Goal: Task Accomplishment & Management: Use online tool/utility

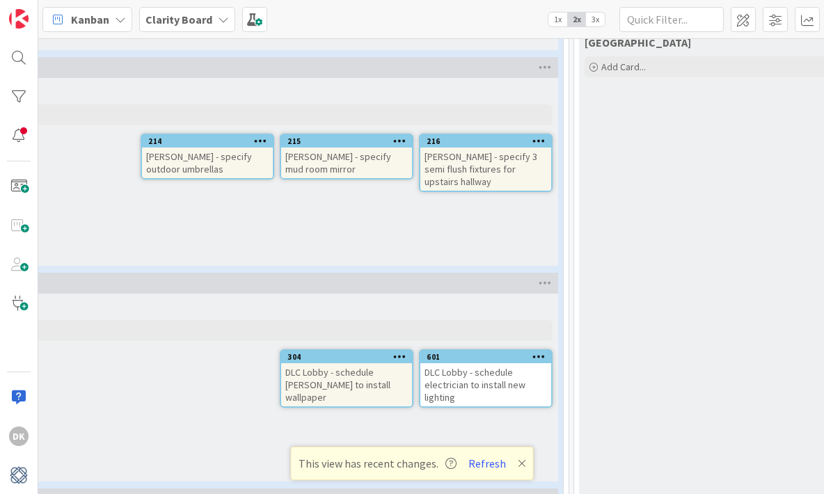
scroll to position [1176, 164]
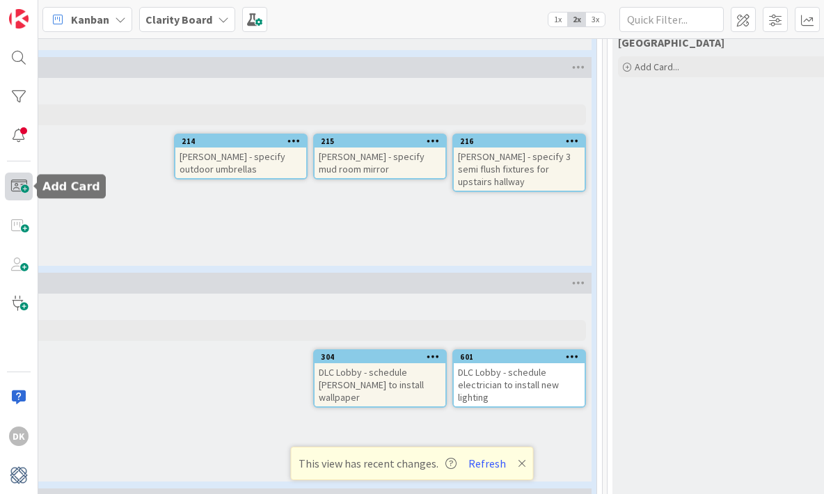
click at [22, 191] on span at bounding box center [19, 187] width 28 height 28
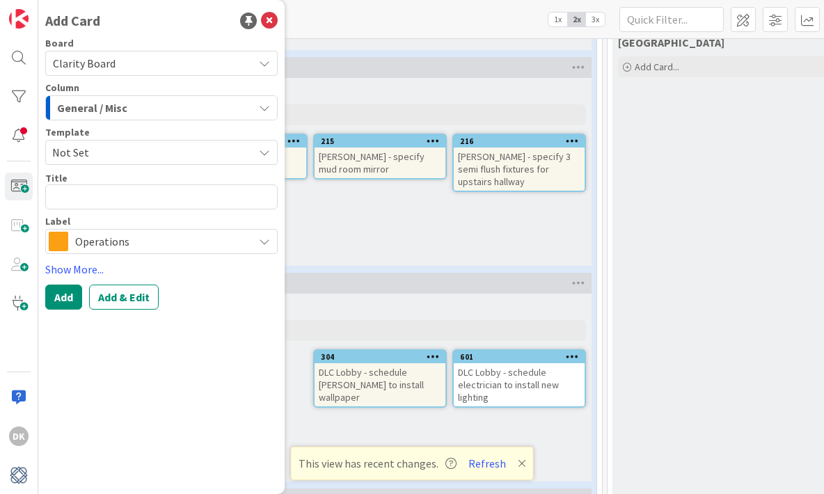
click at [129, 108] on div "General / Misc" at bounding box center [154, 108] width 200 height 22
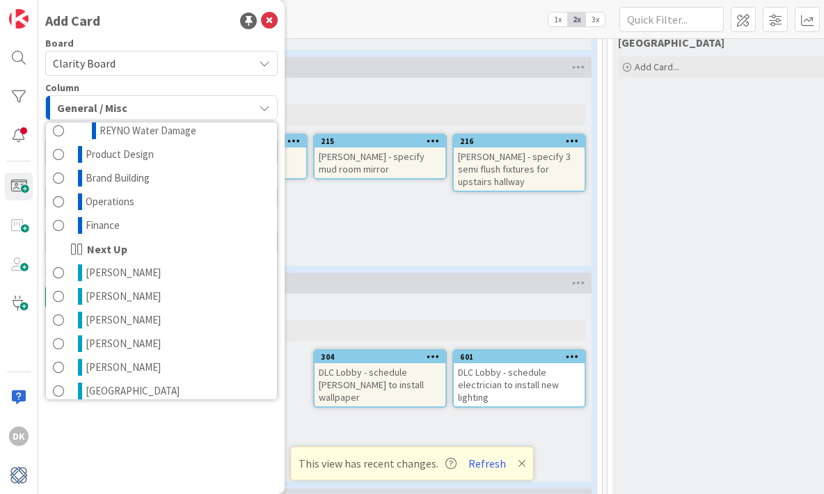
scroll to position [442, 0]
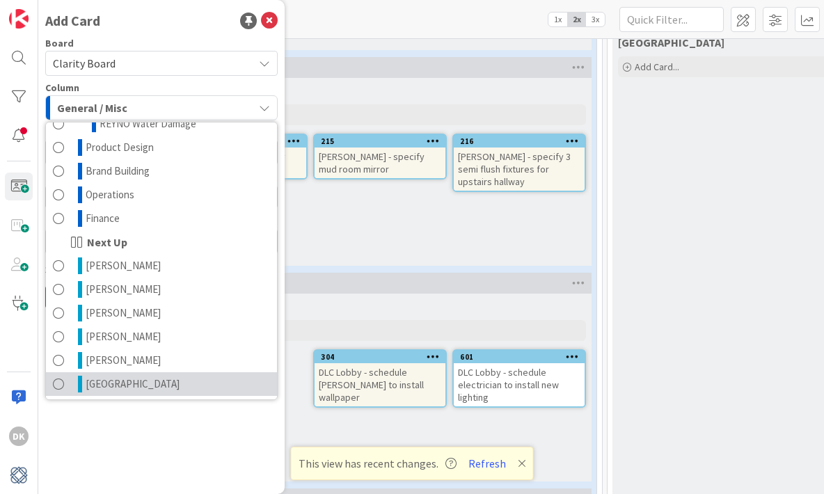
click at [204, 377] on link "[GEOGRAPHIC_DATA]" at bounding box center [161, 384] width 231 height 24
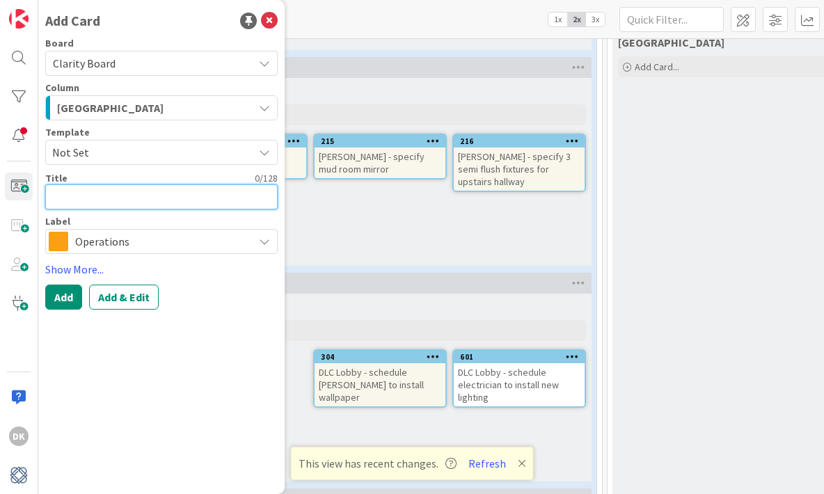
click at [126, 194] on textarea at bounding box center [161, 196] width 232 height 25
type textarea "x"
type textarea "N"
type textarea "x"
type textarea "T"
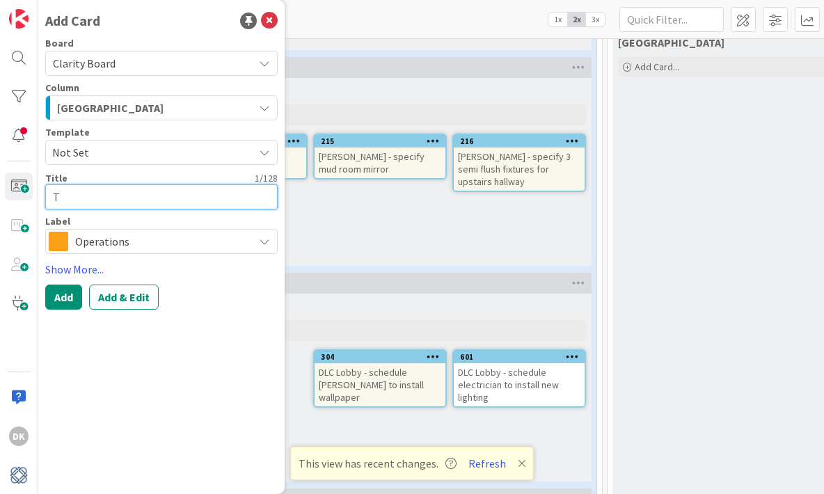
type textarea "x"
type textarea "TN"
type textarea "x"
type textarea "TNP"
type textarea "x"
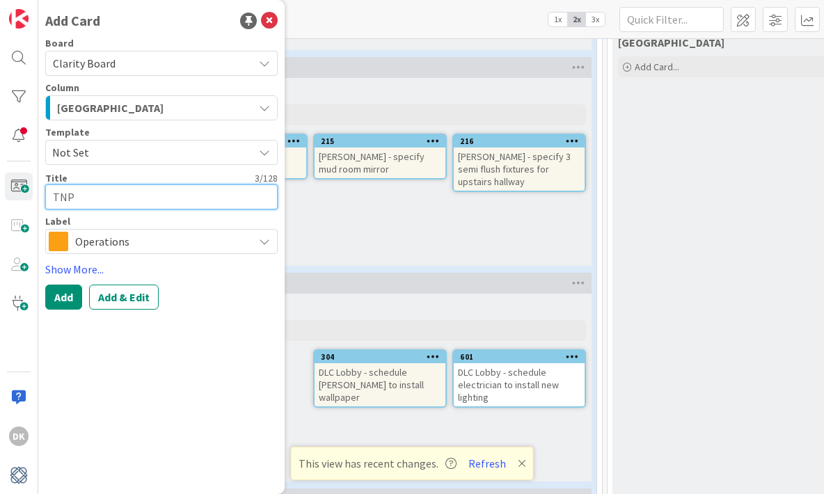
type textarea "TNP"
type textarea "x"
type textarea "TNP -"
type textarea "x"
type textarea "TNP -"
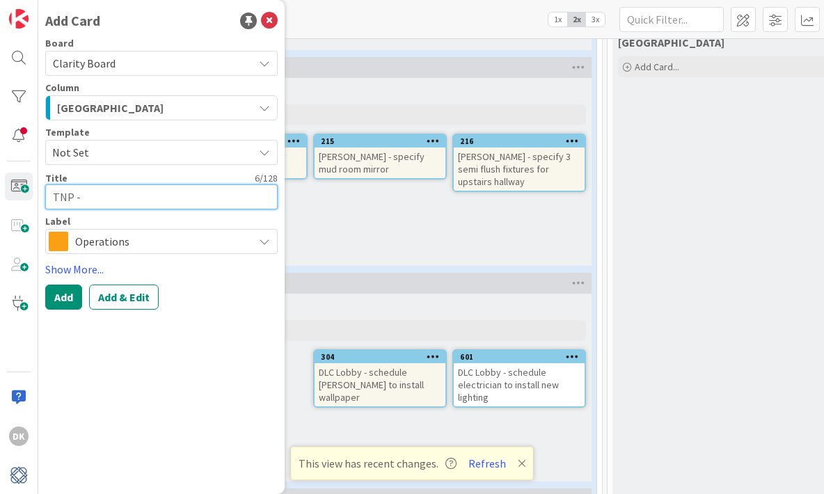
type textarea "x"
type textarea "TNP - S"
type textarea "x"
type textarea "TNP - St"
type textarea "x"
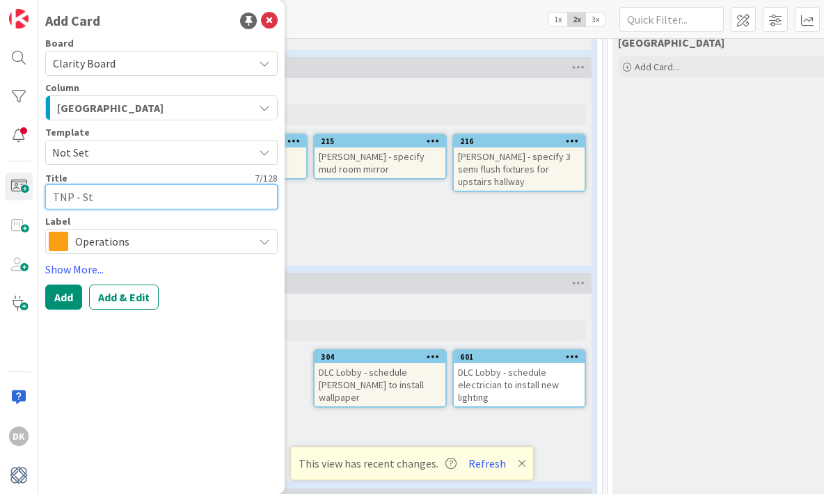
type textarea "TNP - Ste"
type textarea "x"
type textarea "TNP - Stev"
type textarea "x"
type textarea "TNP - [PERSON_NAME]"
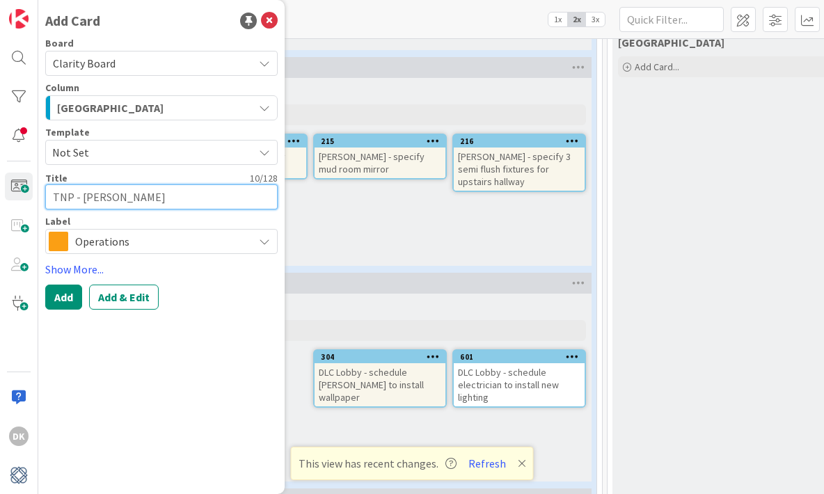
type textarea "x"
type textarea "TNP - [PERSON_NAME]"
type textarea "x"
type textarea "TNP - [PERSON_NAME]"
type textarea "x"
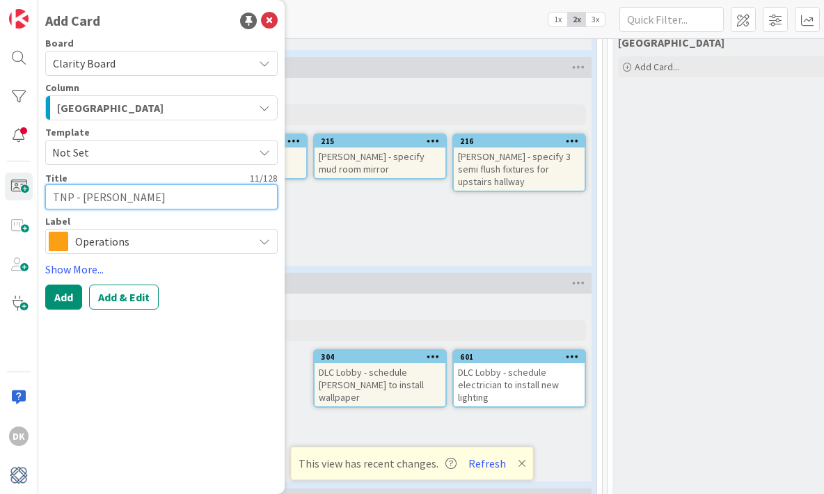
type textarea "TNP - Stev"
type textarea "x"
type textarea "TNP - Ste"
type textarea "x"
type textarea "TNP - St"
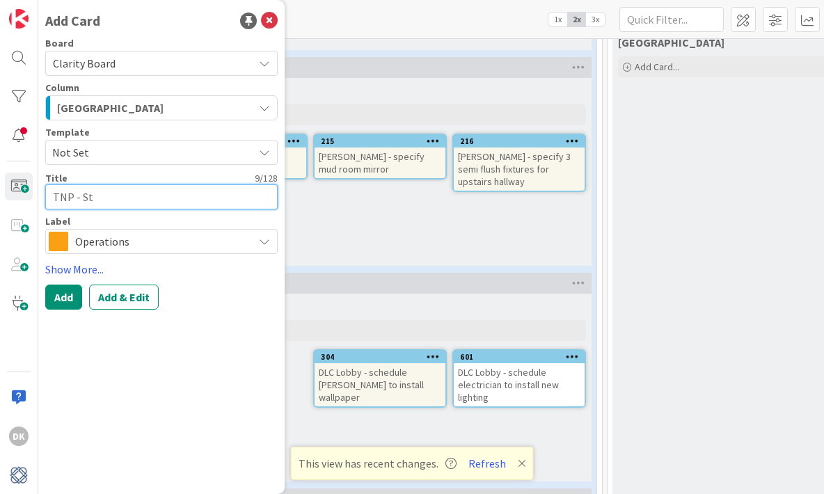
type textarea "x"
type textarea "TNP - S"
type textarea "x"
type textarea "TNP -"
type textarea "x"
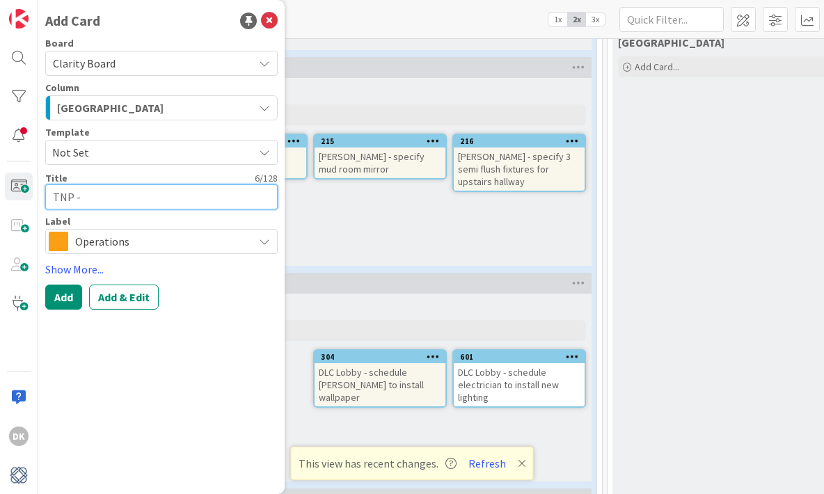
type textarea "TNP - M"
type textarea "x"
type textarea "TNP - Me"
type textarea "x"
type textarea "TNP - Mee"
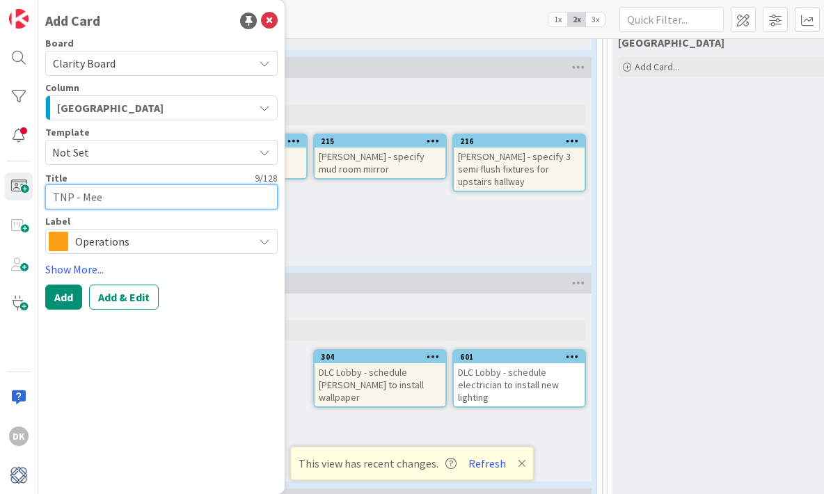
type textarea "x"
type textarea "TNP - Meet"
type textarea "x"
type textarea "TNP - Meet"
type textarea "x"
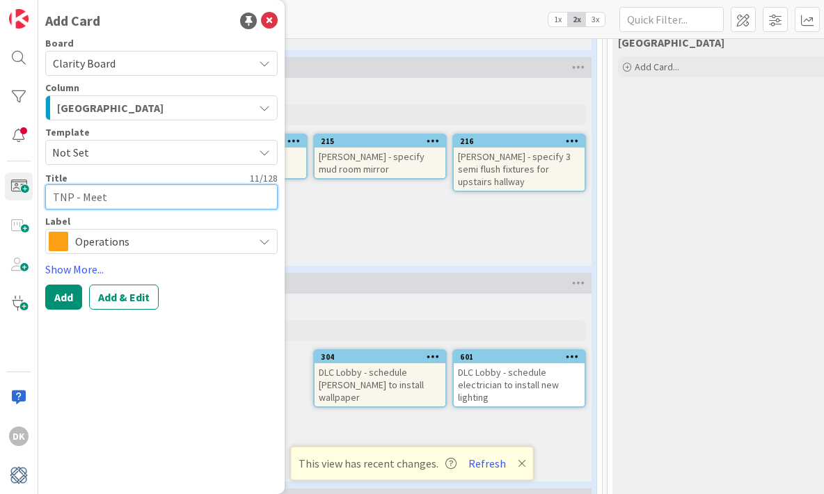
type textarea "TNP - Meet S"
type textarea "x"
type textarea "TNP - Meet St"
type textarea "x"
type textarea "TNP - Meet Ste"
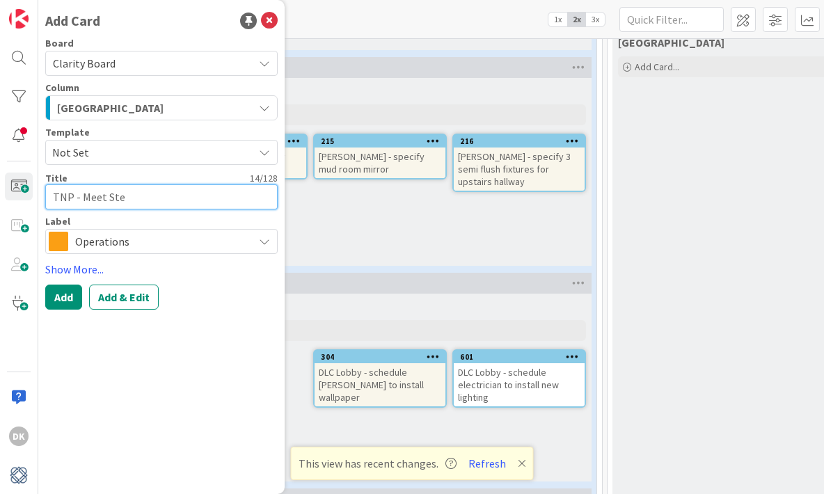
type textarea "x"
type textarea "TNP - Meet Stev"
type textarea "x"
type textarea "TNP - Meet [PERSON_NAME]"
type textarea "x"
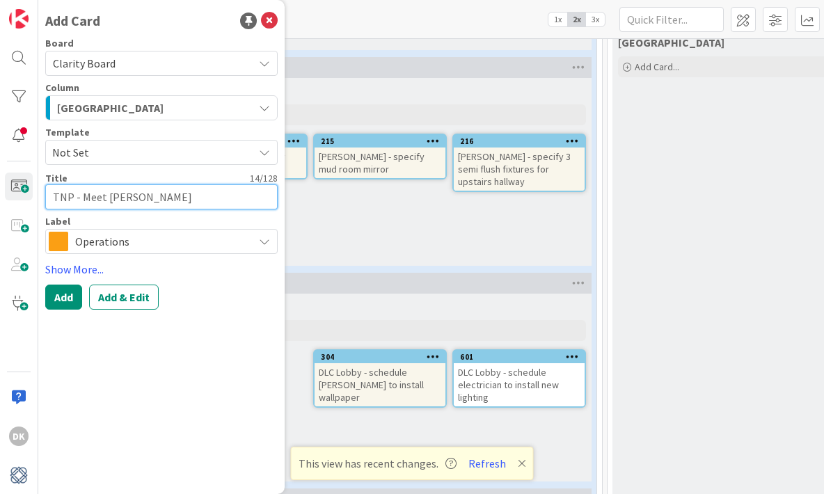
type textarea "TNP - Meet [PERSON_NAME]"
type textarea "x"
type textarea "TNP - Meet [PERSON_NAME]"
type textarea "x"
type textarea "TNP - Meet [PERSON_NAME] to"
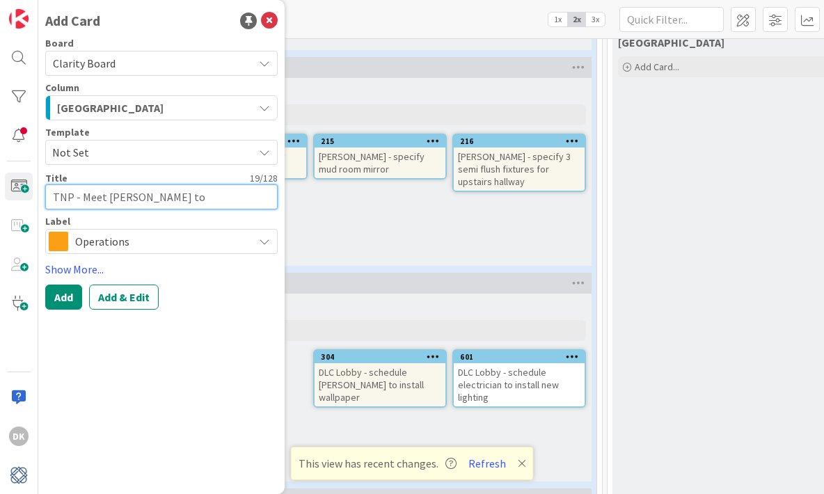
type textarea "x"
type textarea "TNP - Meet [PERSON_NAME] to"
type textarea "x"
type textarea "TNP - Meet [PERSON_NAME] to M"
type textarea "x"
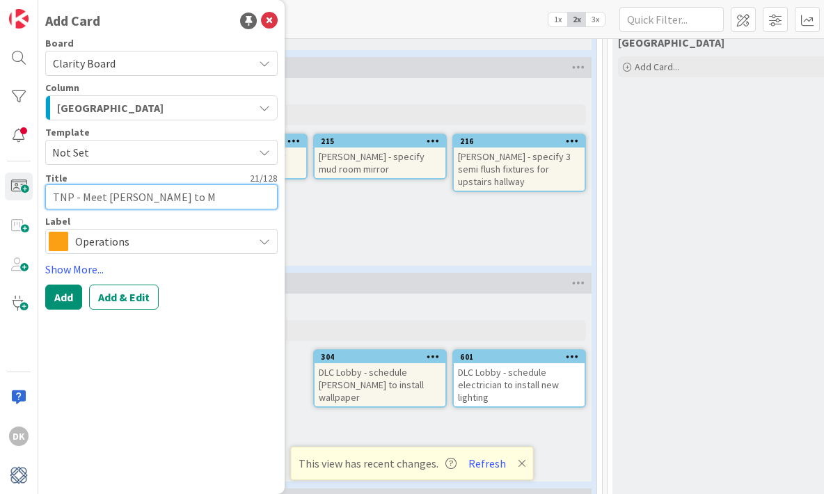
type textarea "TNP - Meet [PERSON_NAME] to Me"
type textarea "x"
type textarea "TNP - Meet [PERSON_NAME] to Mea"
type textarea "x"
type textarea "TNP - Meet [PERSON_NAME] to Meas"
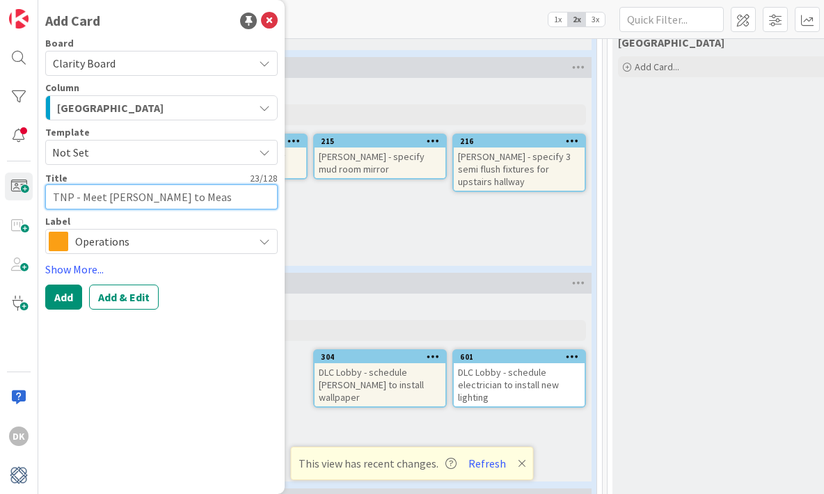
type textarea "x"
type textarea "TNP - Meet [PERSON_NAME] to Measu"
type textarea "x"
type textarea "TNP - Meet [PERSON_NAME] to Measur"
type textarea "x"
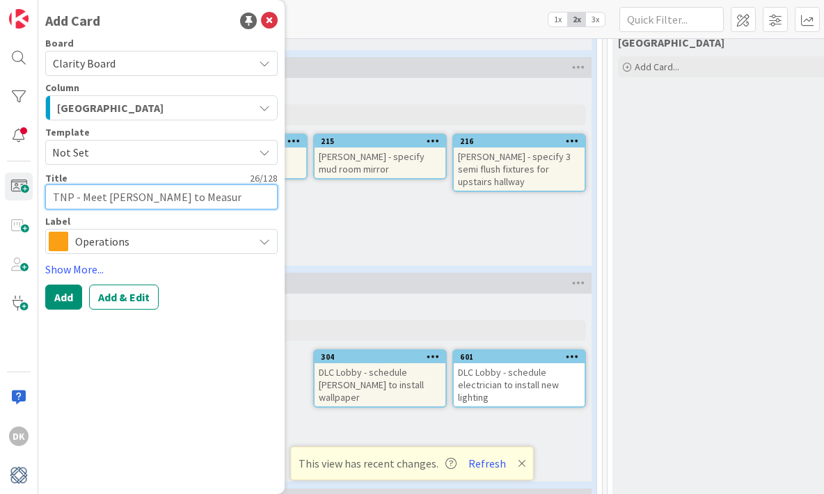
type textarea "TNP - Meet [PERSON_NAME] to Measure"
type textarea "x"
type textarea "TNP - Meet [PERSON_NAME] to Measure"
type textarea "x"
type textarea "TNP - Meet [PERSON_NAME] to Measure 1"
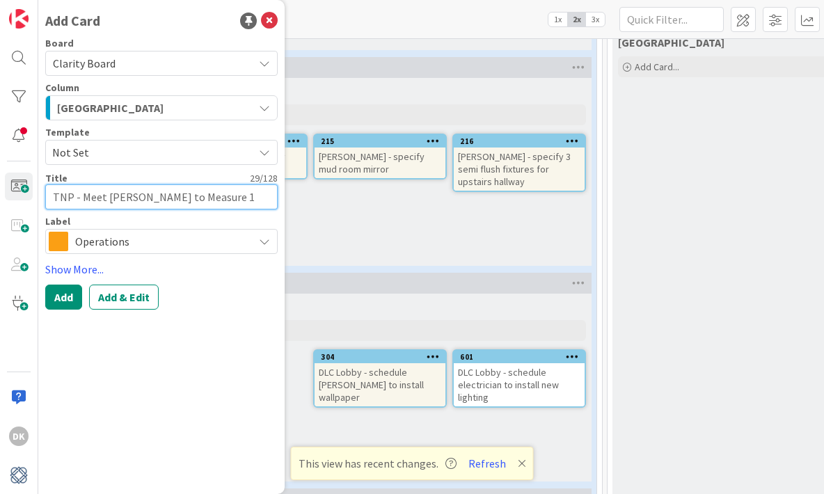
type textarea "x"
type textarea "TNP - Meet [PERSON_NAME] to Measure 1s"
type textarea "x"
type textarea "TNP - Meet [PERSON_NAME] to Measure 1st"
type textarea "x"
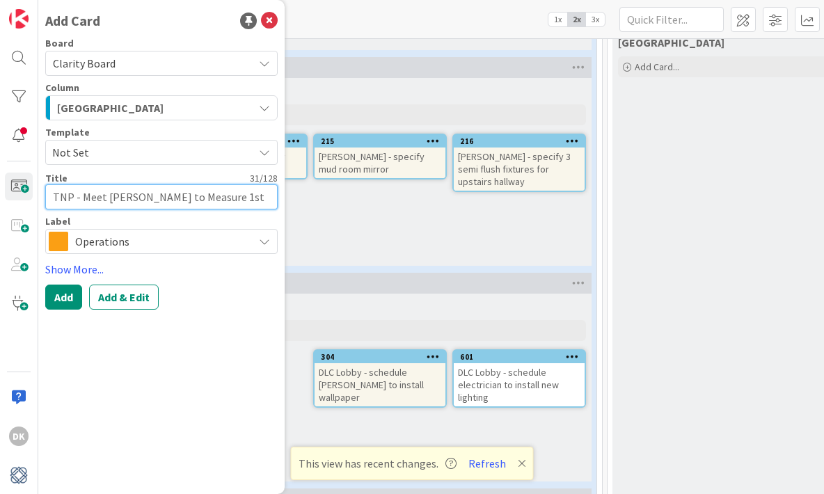
type textarea "TNP - Meet [PERSON_NAME] to Measure 1st"
type textarea "x"
type textarea "TNP - Meet [PERSON_NAME] to Measure 1st &"
type textarea "x"
type textarea "TNP - Meet [PERSON_NAME] to Measure 1st &"
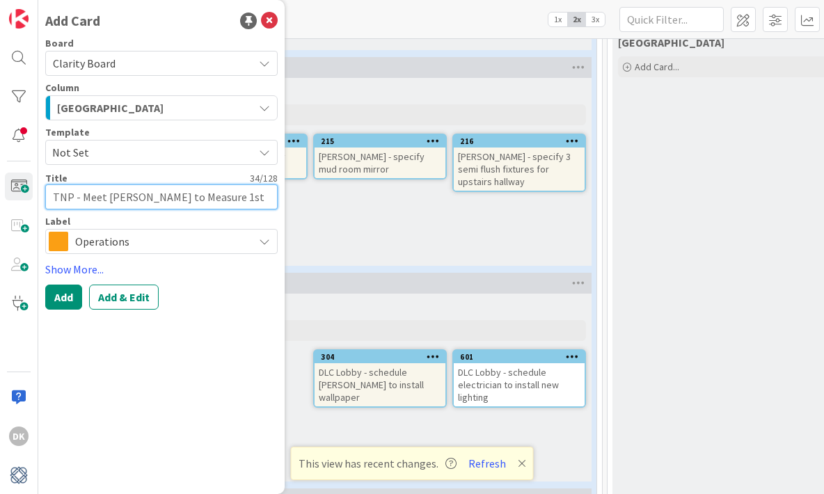
type textarea "x"
type textarea "TNP - Meet [PERSON_NAME] to Measure 1st & 2"
type textarea "x"
type textarea "TNP - Meet [PERSON_NAME] to Measure 1st & 2n"
type textarea "x"
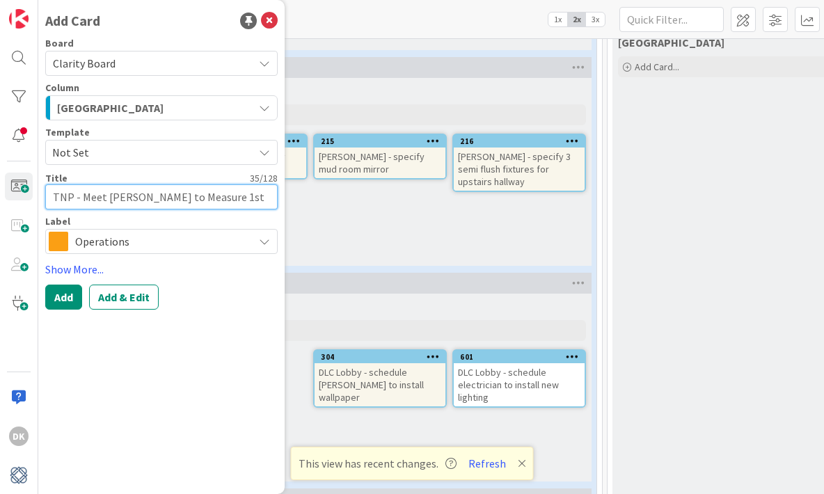
type textarea "TNP - Meet [PERSON_NAME] to Measure 1st & 2nd"
type textarea "x"
type textarea "TNP - Meet [PERSON_NAME] to Measure 1st & 2nd"
type textarea "x"
type textarea "TNP - Meet [PERSON_NAME] to Measure 1st & 2nd Fl"
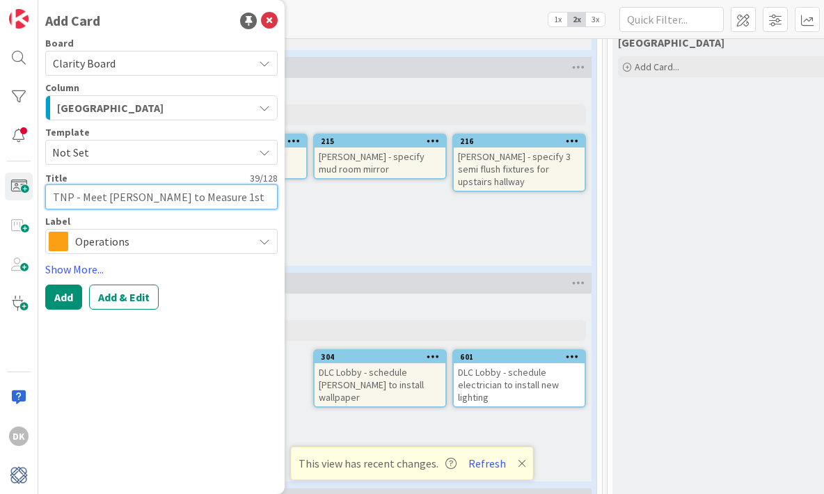
type textarea "x"
type textarea "TNP - Meet [PERSON_NAME] to Measure 1st & 2nd Flo"
type textarea "x"
type textarea "TNP - Meet [PERSON_NAME] to Measure 1st & 2nd Floo"
type textarea "x"
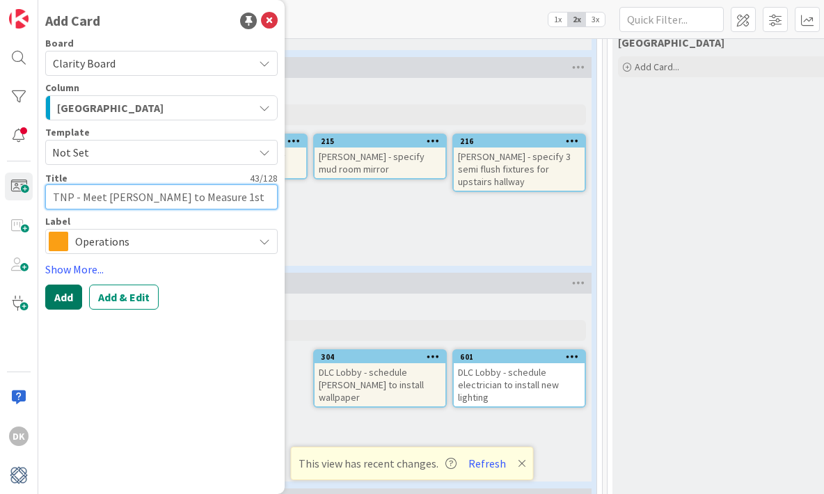
type textarea "TNP - Meet [PERSON_NAME] to Measure 1st & 2nd Floor"
click at [66, 305] on button "Add" at bounding box center [63, 297] width 37 height 25
